Goal: Find specific page/section: Find specific page/section

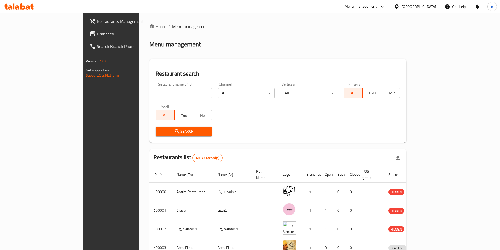
click at [430, 2] on div "[GEOGRAPHIC_DATA]" at bounding box center [415, 6] width 51 height 13
click at [434, 7] on div "[GEOGRAPHIC_DATA]" at bounding box center [419, 7] width 35 height 6
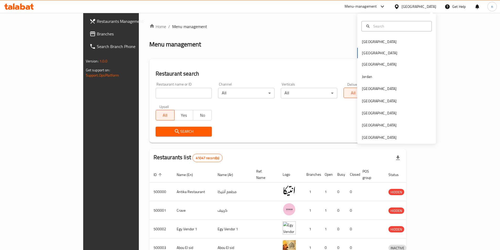
click at [384, 141] on div "[GEOGRAPHIC_DATA] [GEOGRAPHIC_DATA] [GEOGRAPHIC_DATA] [GEOGRAPHIC_DATA] [GEOGRA…" at bounding box center [396, 79] width 79 height 130
click at [396, 134] on div "[GEOGRAPHIC_DATA]" at bounding box center [379, 138] width 43 height 12
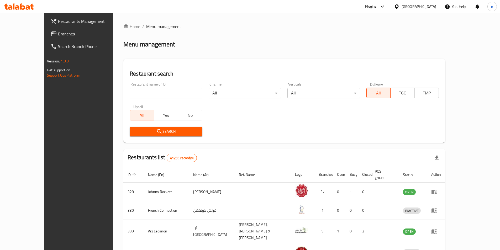
click at [58, 34] on span "Branches" at bounding box center [91, 34] width 66 height 6
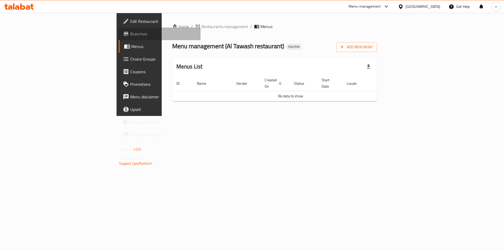
click at [130, 33] on span "Branches" at bounding box center [163, 34] width 66 height 6
click at [119, 30] on link "Branches" at bounding box center [160, 34] width 82 height 13
